Goal: Task Accomplishment & Management: Use online tool/utility

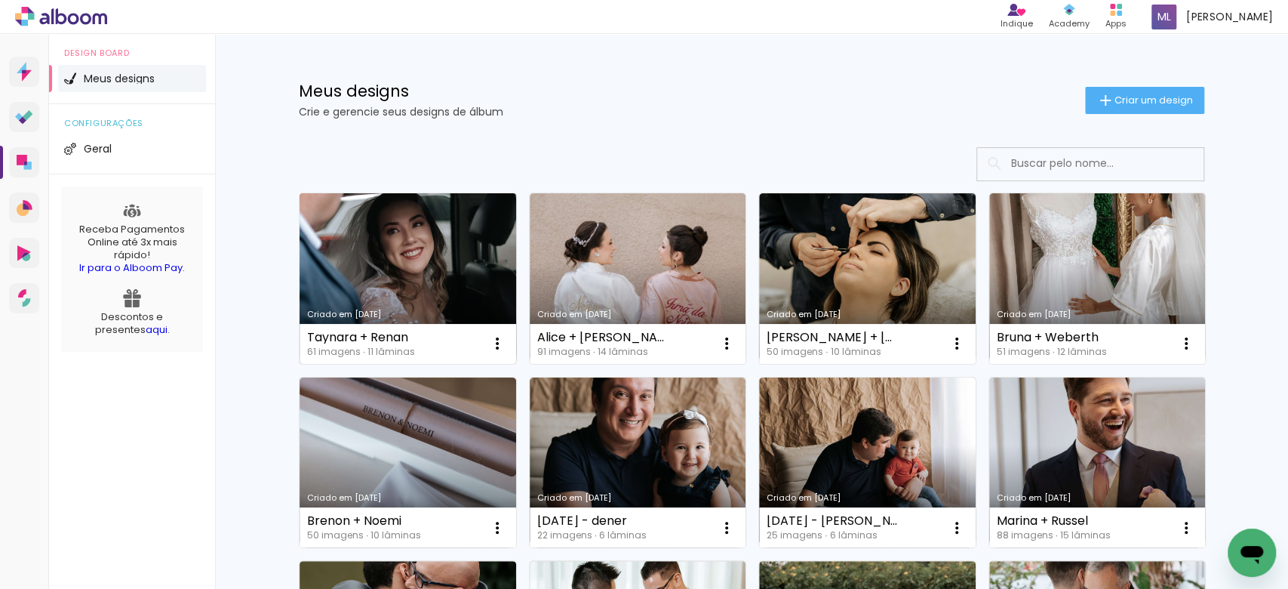
click at [398, 221] on link "Criado em [DATE]" at bounding box center [408, 278] width 217 height 171
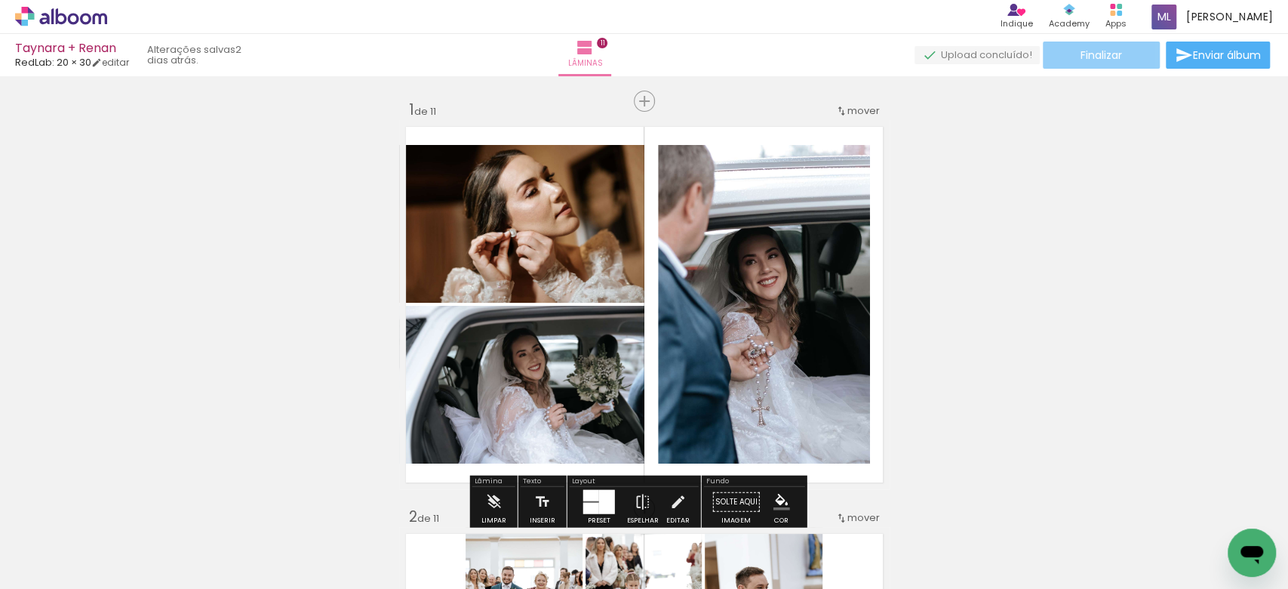
click at [1111, 60] on span "Finalizar" at bounding box center [1102, 55] width 42 height 11
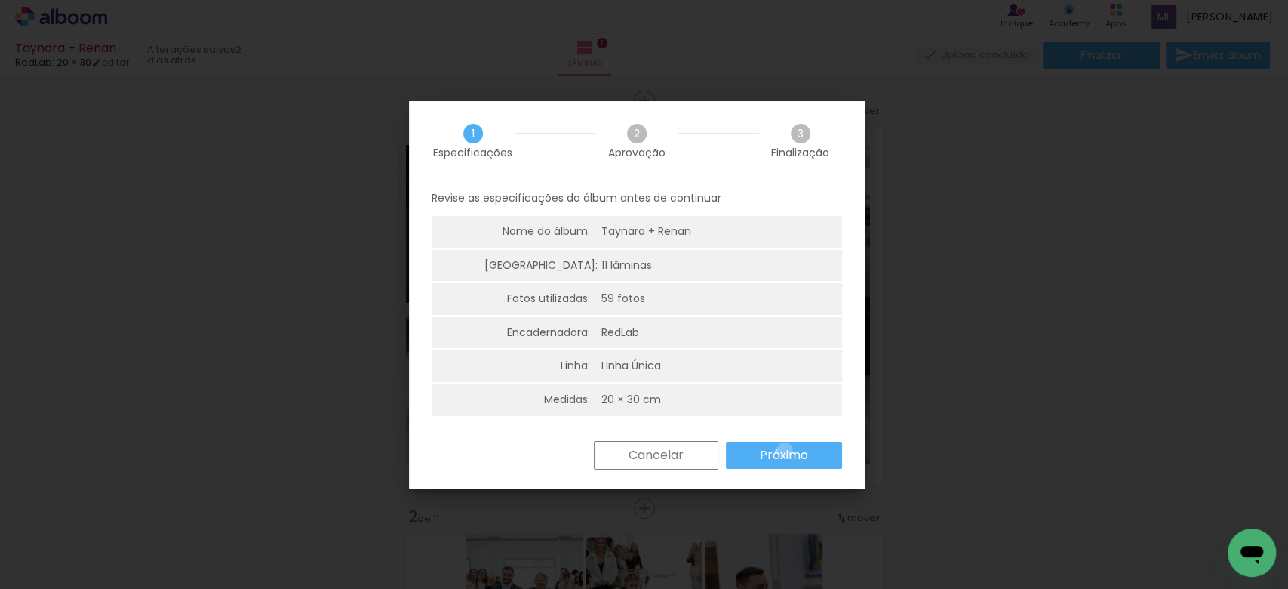
click at [0, 0] on slot "Próximo" at bounding box center [0, 0] width 0 height 0
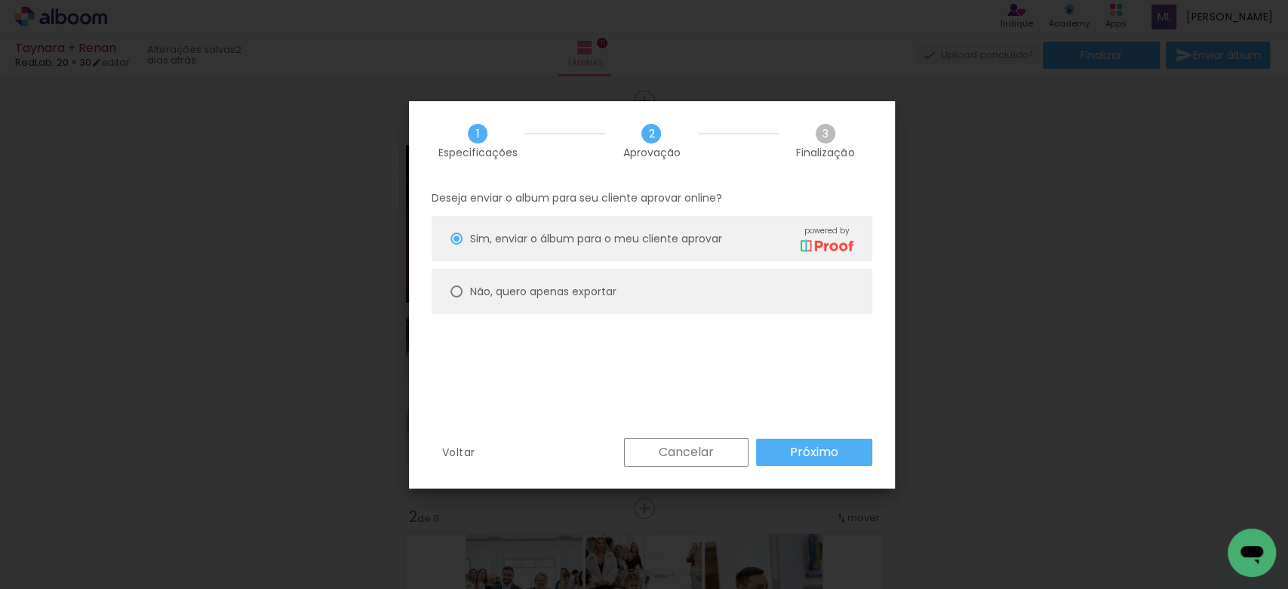
click at [0, 0] on paper-radio-button "Não, quero apenas exportar" at bounding box center [0, 0] width 0 height 0
type paper-radio-button "on"
click at [0, 0] on div "Deseja enviar o album para seu cliente aprovar online? Sim, enviar o álbum para…" at bounding box center [0, 0] width 0 height 0
click at [0, 0] on slot "Próximo" at bounding box center [0, 0] width 0 height 0
type input "Alta, 300 DPI"
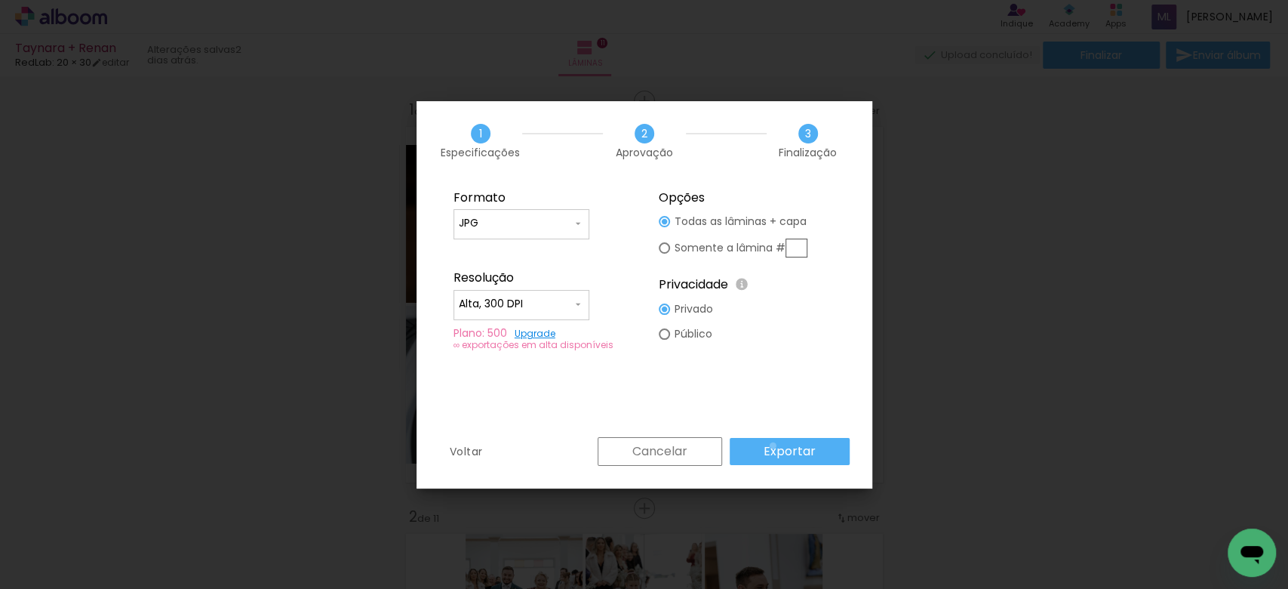
click at [0, 0] on slot "Exportar" at bounding box center [0, 0] width 0 height 0
